Goal: Navigation & Orientation: Find specific page/section

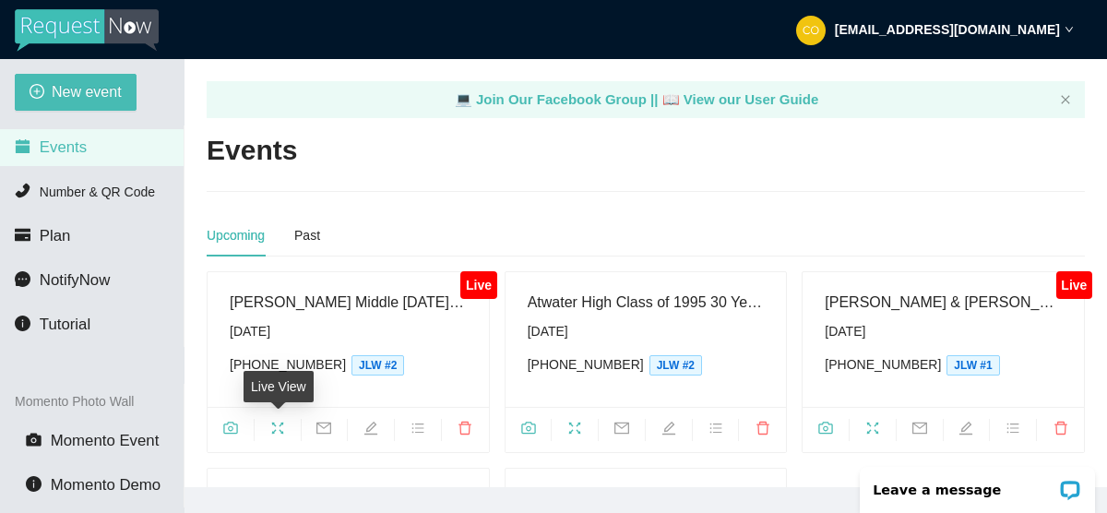
click at [278, 421] on icon "fullscreen" at bounding box center [277, 428] width 15 height 15
